Goal: Task Accomplishment & Management: Complete application form

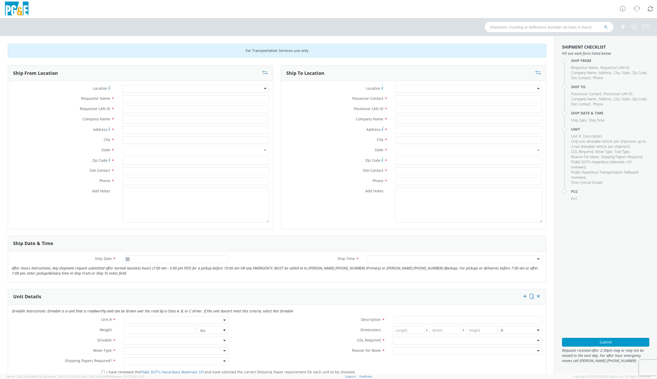
click at [162, 88] on div at bounding box center [195, 89] width 147 height 8
type input "davisp"
click at [158, 89] on div at bounding box center [195, 89] width 147 height 8
type input "[PERSON_NAME]"
type input "PG&E"
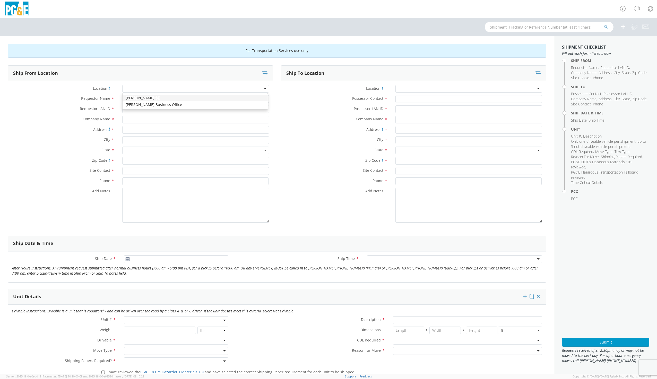
type input "[STREET_ADDRESS]"
type input "[PERSON_NAME]"
type input "95616"
click at [138, 100] on input "Requestor Name *" at bounding box center [195, 99] width 147 height 8
type input "[PERSON_NAME]"
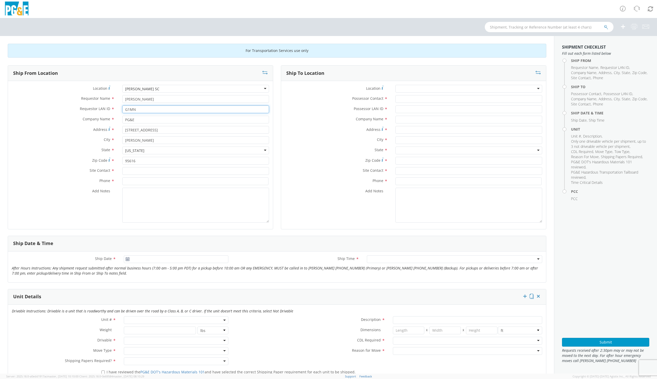
type input "G1MN"
type input "[PERSON_NAME]"
type input "9169973446"
click at [153, 196] on textarea "Add Notes *" at bounding box center [195, 205] width 147 height 35
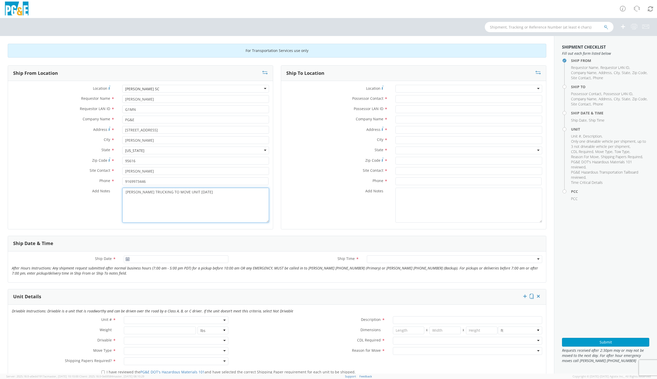
type textarea "[PERSON_NAME] TRUCKING TO MOVE UNIT [DATE]"
click at [404, 89] on div at bounding box center [468, 89] width 147 height 8
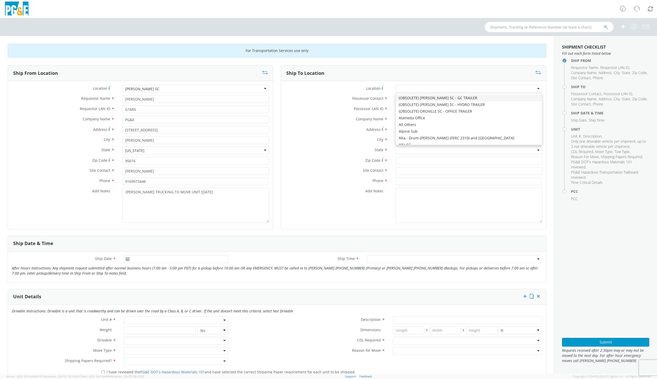
click at [405, 89] on div at bounding box center [468, 89] width 147 height 8
type input "C"
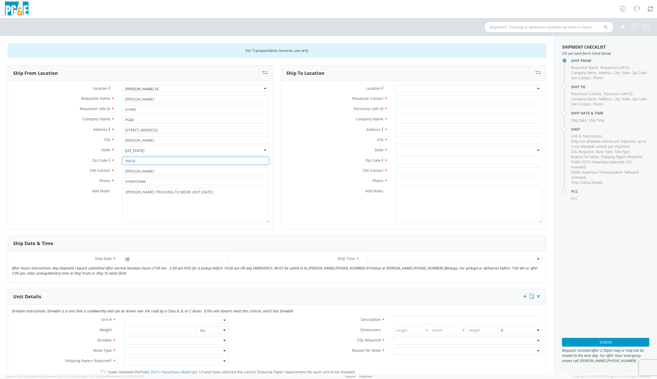
drag, startPoint x: 260, startPoint y: 164, endPoint x: 309, endPoint y: 155, distance: 50.5
click at [260, 164] on input "95616" at bounding box center [195, 161] width 147 height 8
click at [420, 98] on input "Possessor Contact *" at bounding box center [468, 99] width 147 height 8
type input "C"
type input "[PERSON_NAME]"
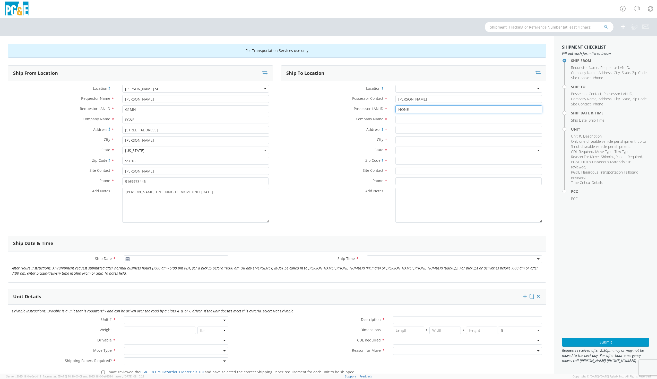
type input "NONE"
type input "[PERSON_NAME] AUTO BODY"
click at [437, 127] on input "Address *" at bounding box center [468, 130] width 147 height 8
type input "[GEOGRAPHIC_DATA]"
type input "[PERSON_NAME]"
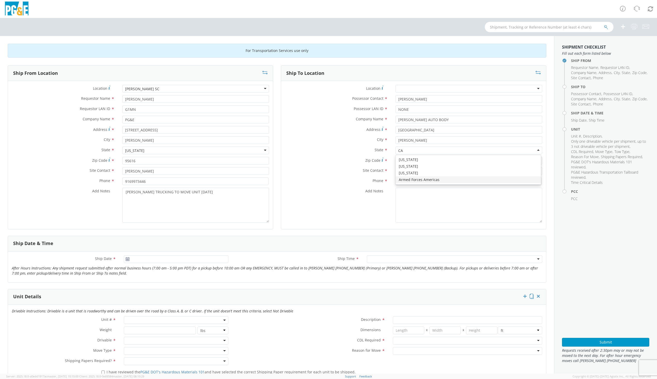
type input "CA"
click at [432, 149] on div at bounding box center [468, 151] width 147 height 8
type input "C"
click at [409, 163] on input "Zip Code *" at bounding box center [468, 161] width 147 height 8
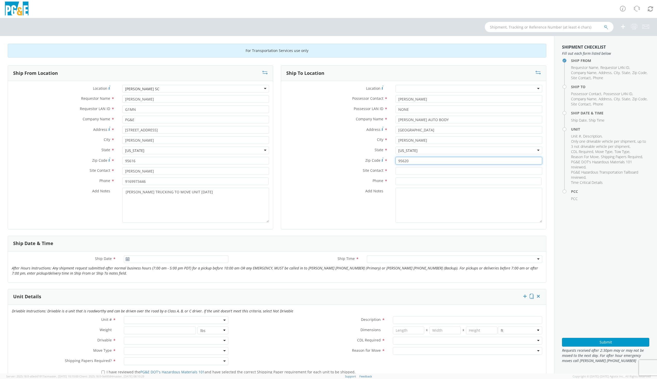
type input "95620"
click at [412, 170] on input "text" at bounding box center [468, 171] width 147 height 8
type input "[PERSON_NAME]"
type input "7076782524"
drag, startPoint x: 124, startPoint y: 191, endPoint x: 228, endPoint y: 195, distance: 104.5
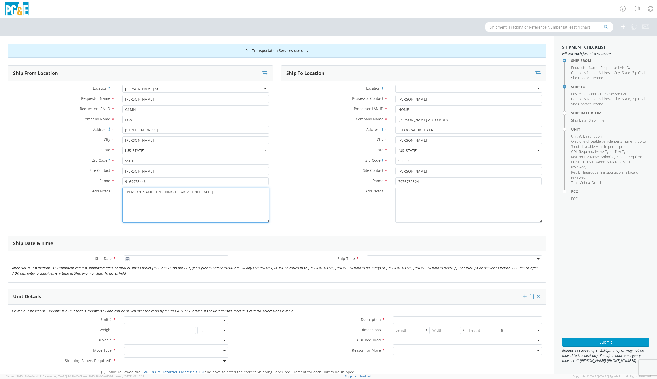
click at [228, 195] on textarea "[PERSON_NAME] TRUCKING TO MOVE UNIT [DATE]" at bounding box center [195, 205] width 147 height 35
click at [419, 193] on textarea "Add Notes *" at bounding box center [468, 205] width 147 height 35
paste textarea "[PERSON_NAME] TRUCKING TO MOVE UNIT [DATE]"
type textarea "[PERSON_NAME] TRUCKING TO MOVE UNIT [DATE]"
click at [139, 260] on input "[DATE]" at bounding box center [176, 260] width 104 height 8
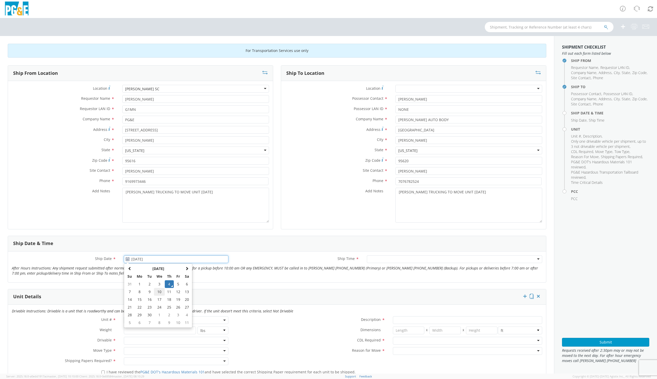
click at [156, 292] on td "10" at bounding box center [159, 292] width 11 height 8
type input "[DATE]"
click at [376, 259] on div at bounding box center [454, 260] width 175 height 8
click at [142, 318] on span at bounding box center [176, 321] width 104 height 8
click at [138, 327] on input "search" at bounding box center [175, 329] width 101 height 8
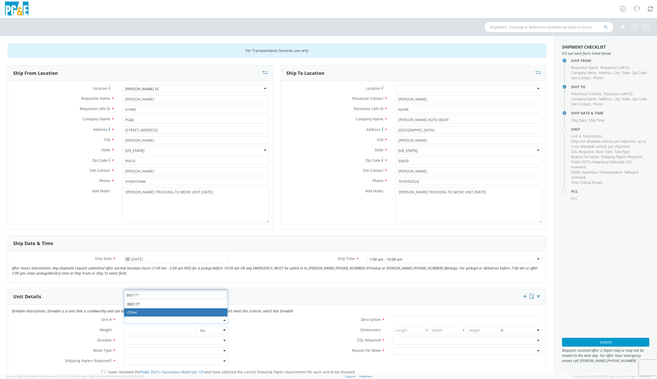
type input "B80177"
type input "LOADER; 1.5 YD>"
type input "0"
select select "B80177"
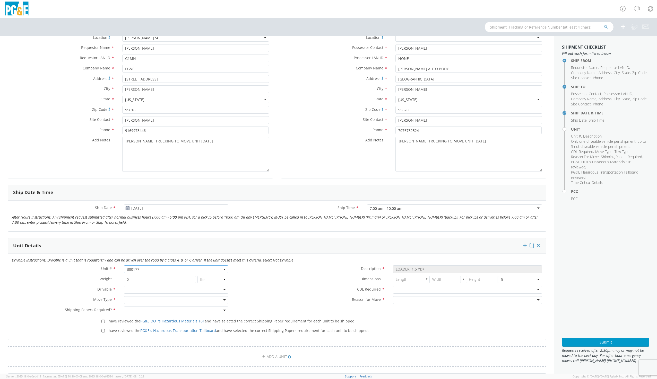
scroll to position [51, 0]
click at [136, 289] on div at bounding box center [176, 290] width 104 height 8
click at [134, 299] on div at bounding box center [176, 300] width 104 height 8
click at [130, 310] on div at bounding box center [176, 310] width 104 height 8
click at [105, 321] on label "I have reviewed the PG&E DOT's Hazardous Materials 101 and have selected the co…" at bounding box center [228, 321] width 255 height 6
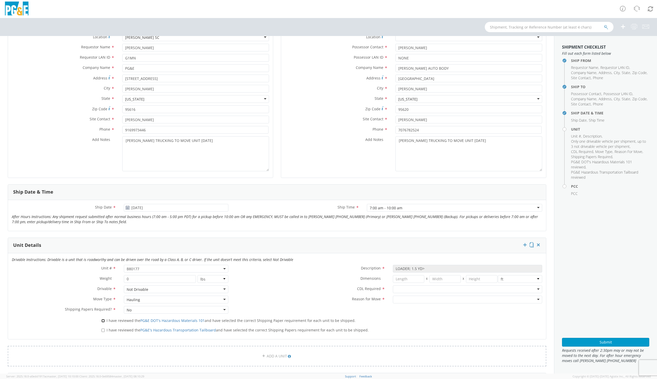
click at [105, 321] on input "I have reviewed the PG&E DOT's Hazardous Materials 101 and have selected the co…" at bounding box center [102, 320] width 3 height 3
checkbox input "true"
click at [105, 332] on label "I have reviewed the PG&E's Hazardous Transportation Tailboard and have selected…" at bounding box center [235, 330] width 268 height 6
click at [105, 332] on input "I have reviewed the PG&E's Hazardous Transportation Tailboard and have selected…" at bounding box center [102, 330] width 3 height 3
checkbox input "true"
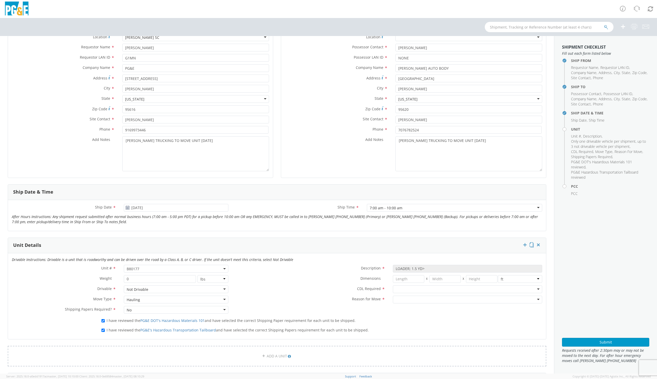
click at [403, 288] on div at bounding box center [467, 290] width 149 height 8
click at [399, 301] on div at bounding box center [467, 300] width 149 height 8
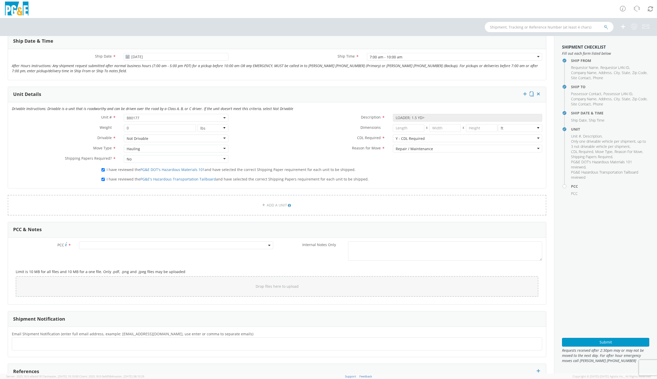
scroll to position [206, 0]
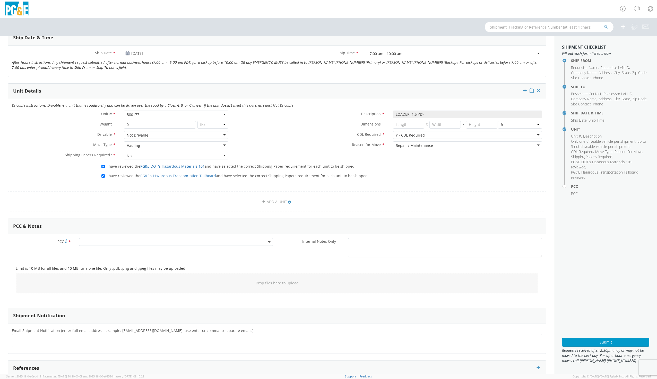
click at [108, 244] on span at bounding box center [176, 242] width 194 height 8
click at [108, 254] on input "number" at bounding box center [175, 251] width 190 height 8
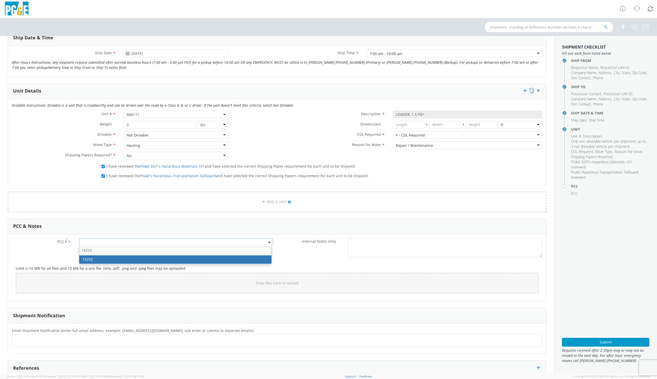
type input "14253"
select select "14253"
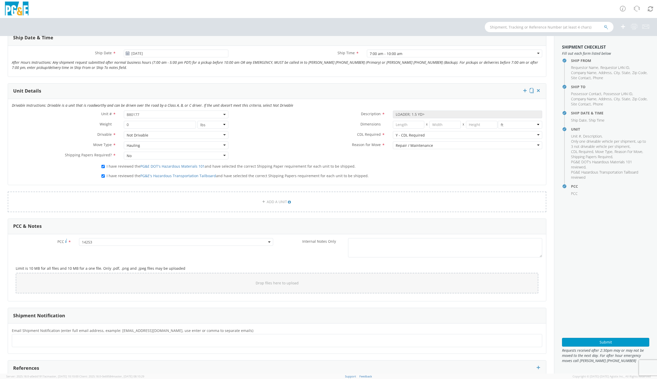
click at [38, 341] on ul at bounding box center [276, 341] width 525 height 8
type input "[EMAIL_ADDRESS][DOMAIN_NAME]"
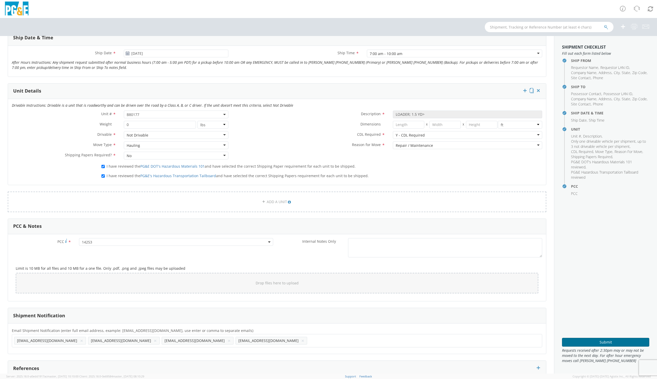
click at [610, 340] on button "Submit" at bounding box center [605, 342] width 87 height 9
